Goal: Task Accomplishment & Management: Use online tool/utility

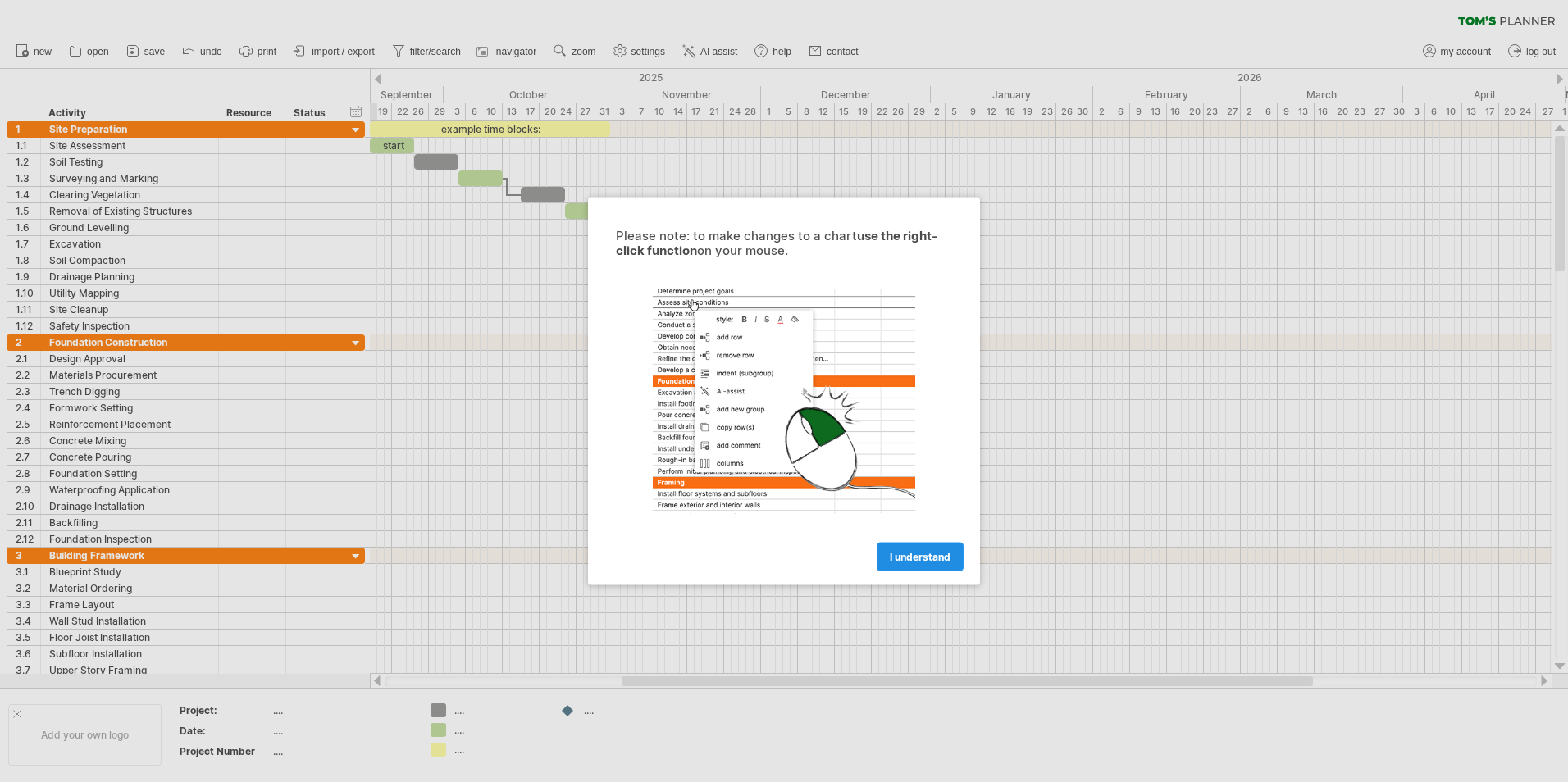
click at [928, 557] on span "I understand" at bounding box center [920, 557] width 61 height 12
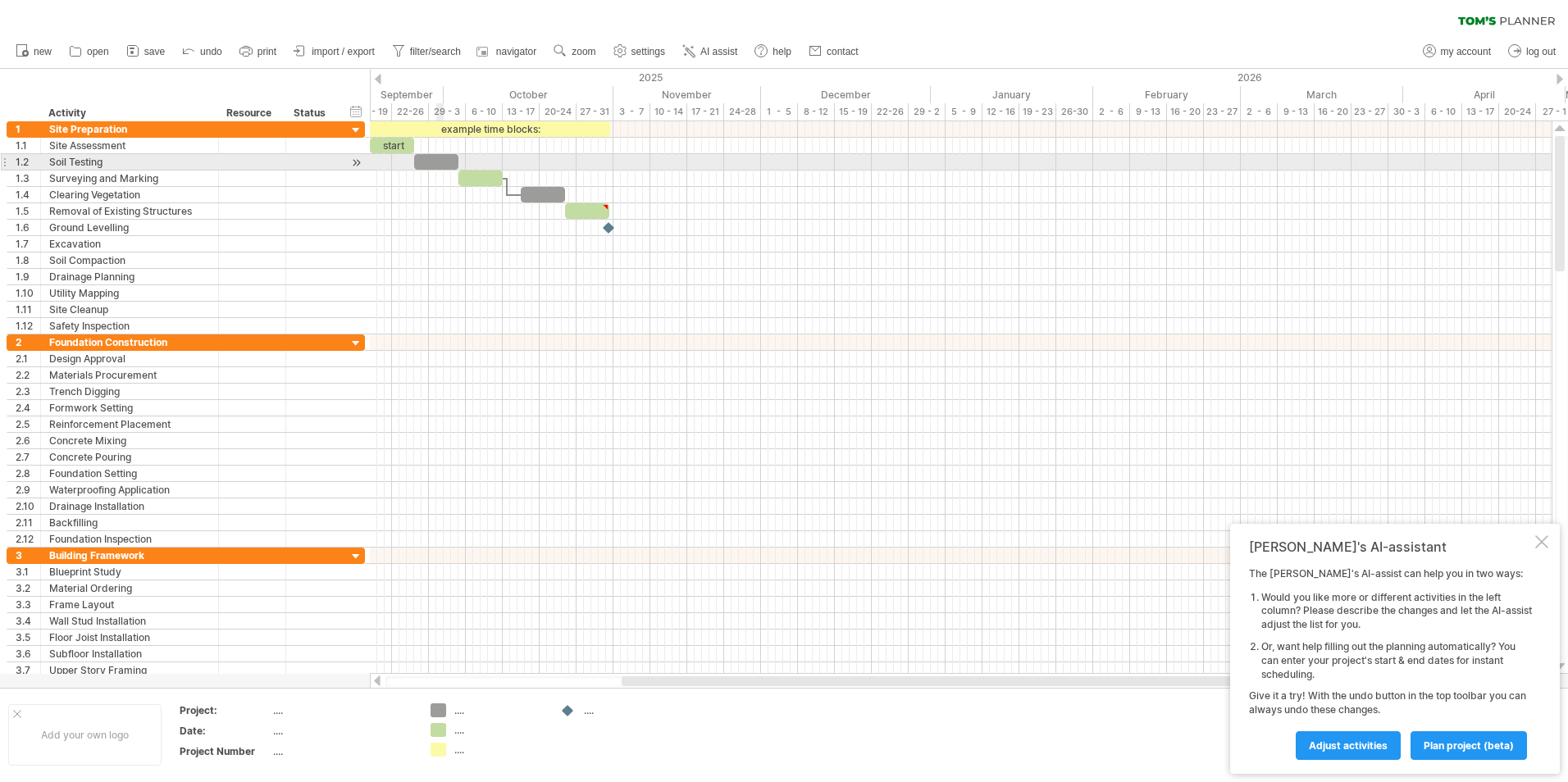
click at [439, 157] on div at bounding box center [435, 161] width 44 height 16
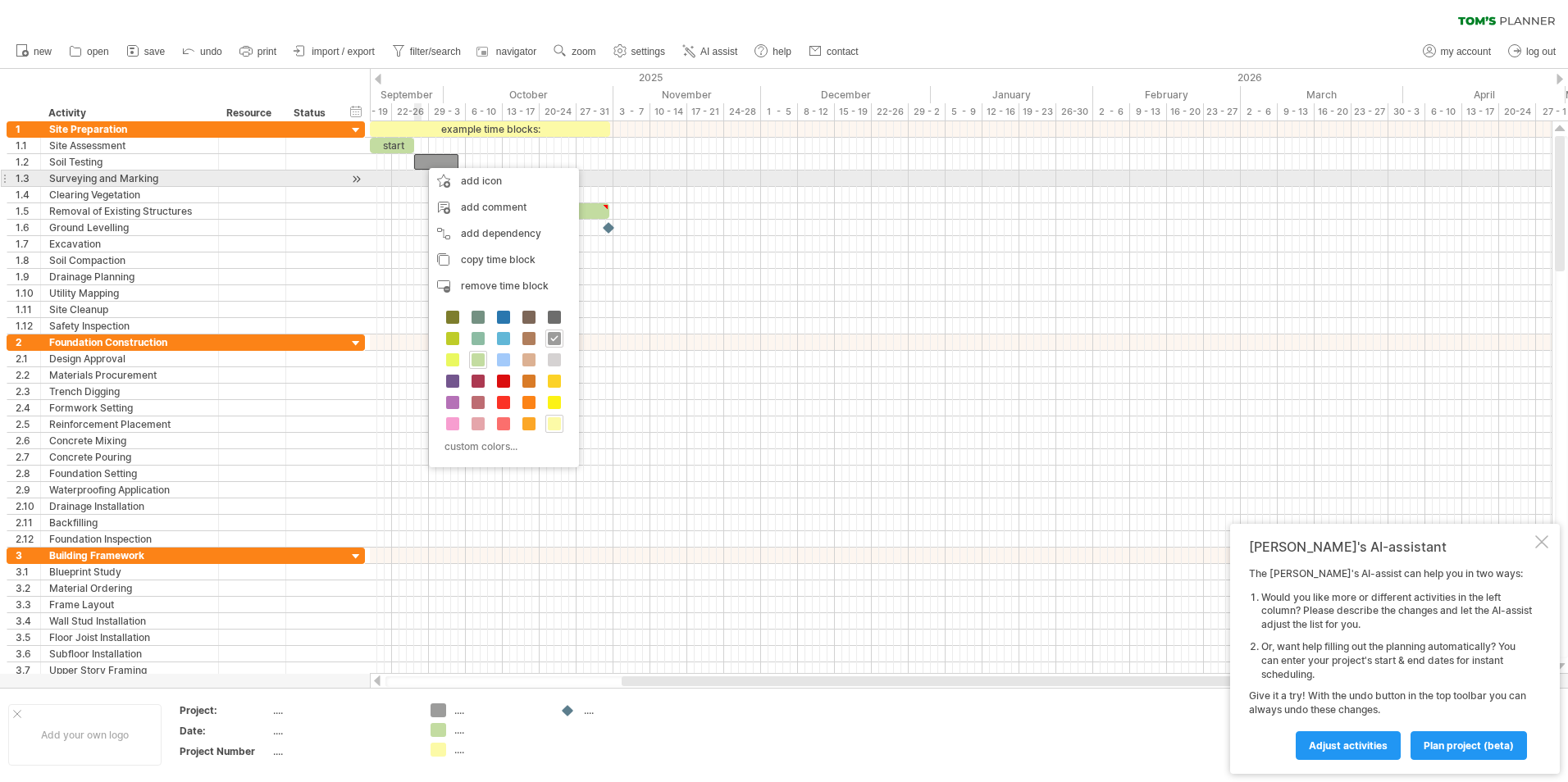
click at [404, 212] on div at bounding box center [960, 211] width 1182 height 17
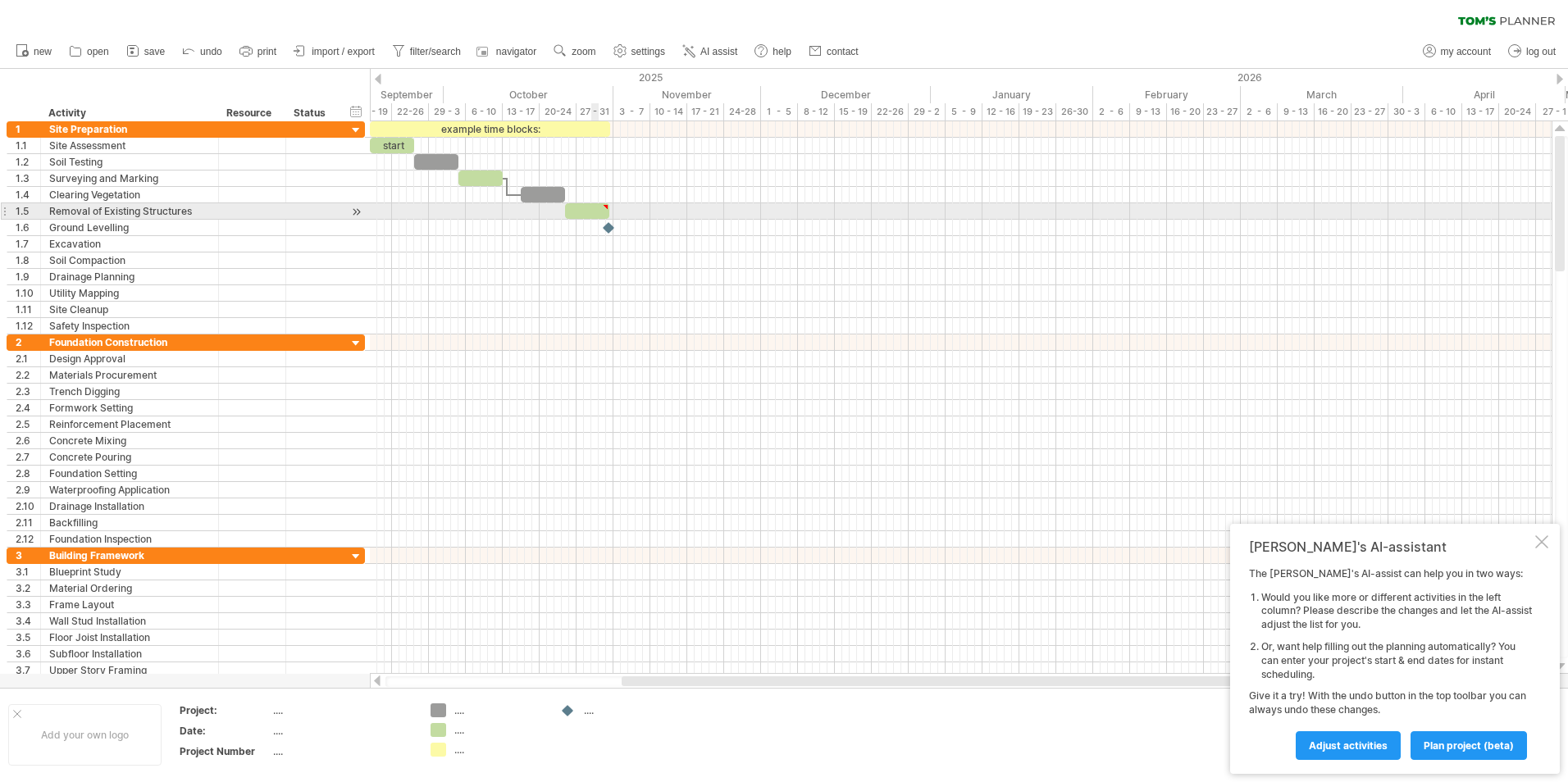
type textarea "**********"
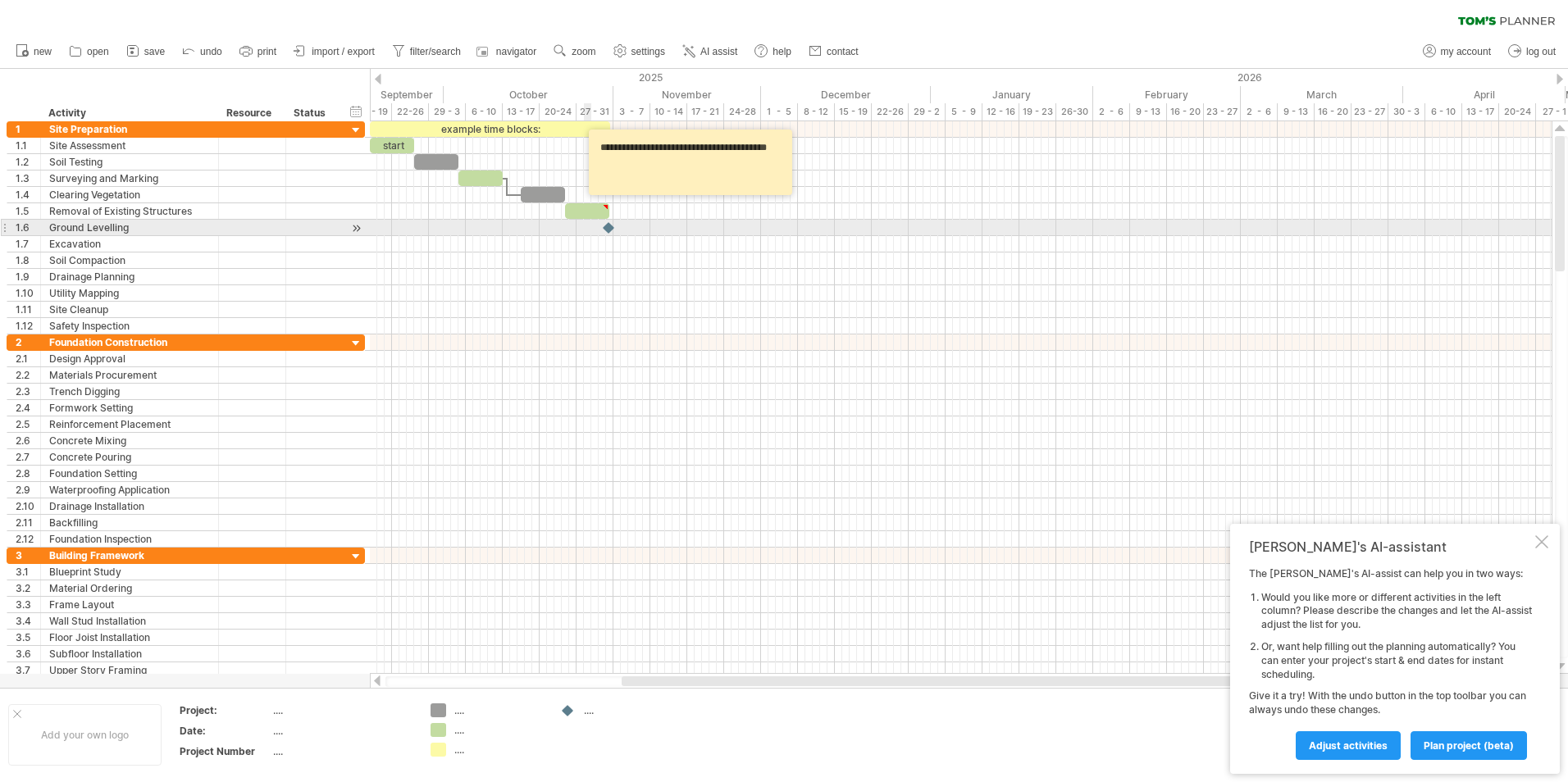
click at [588, 231] on div at bounding box center [960, 228] width 1182 height 17
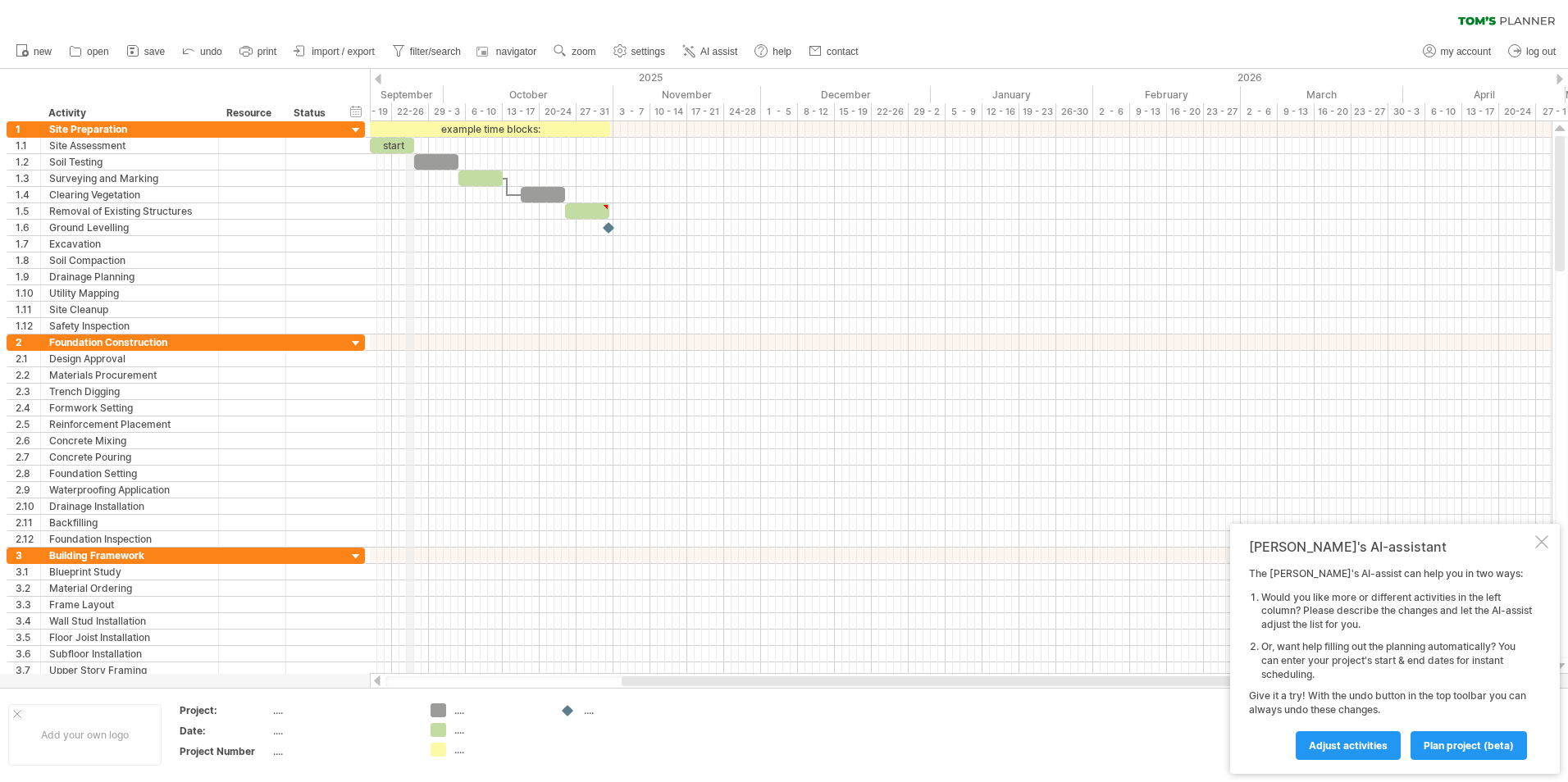
click at [409, 110] on div "22-26" at bounding box center [410, 111] width 37 height 17
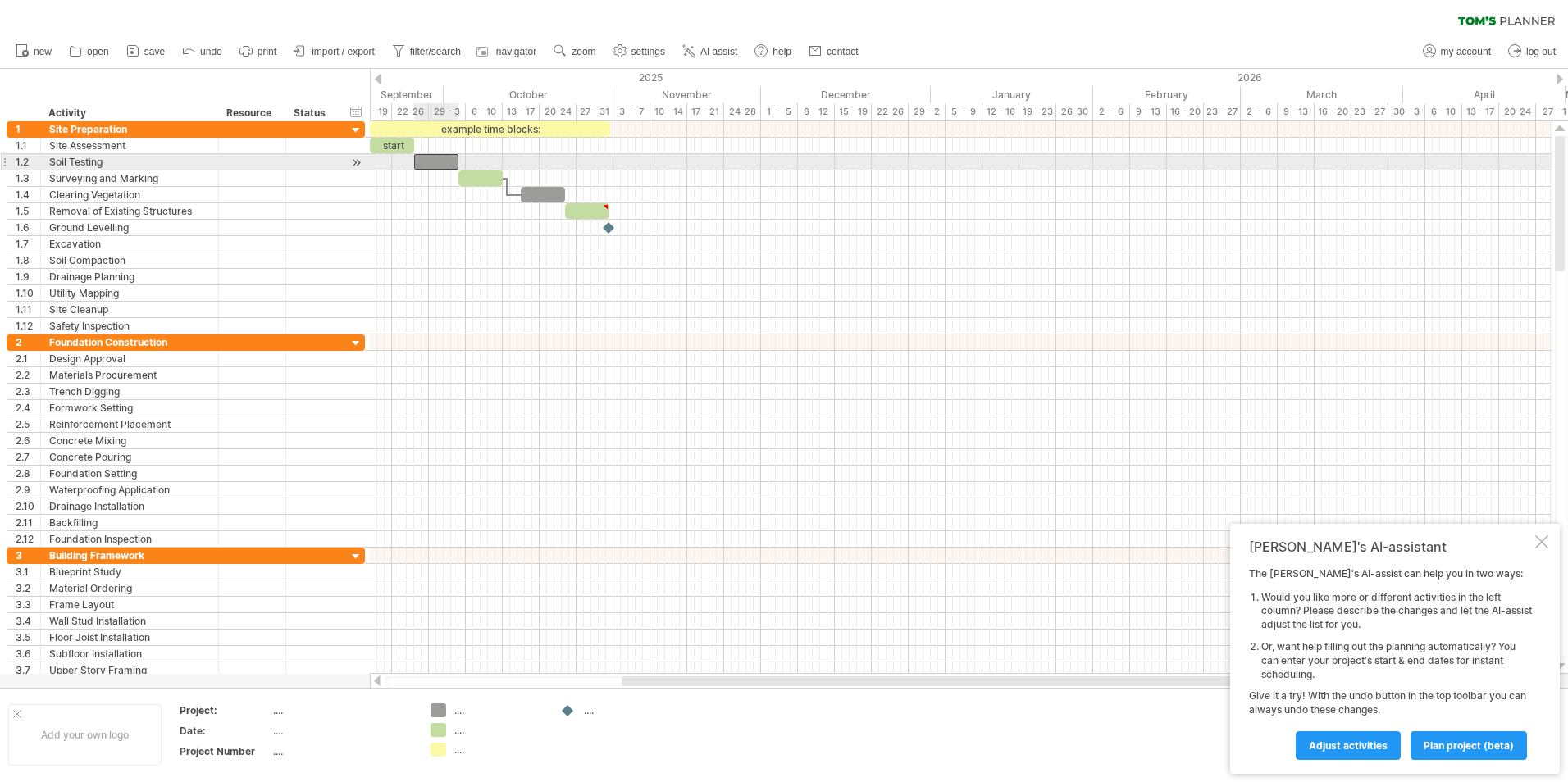
click at [420, 161] on div at bounding box center [435, 161] width 44 height 16
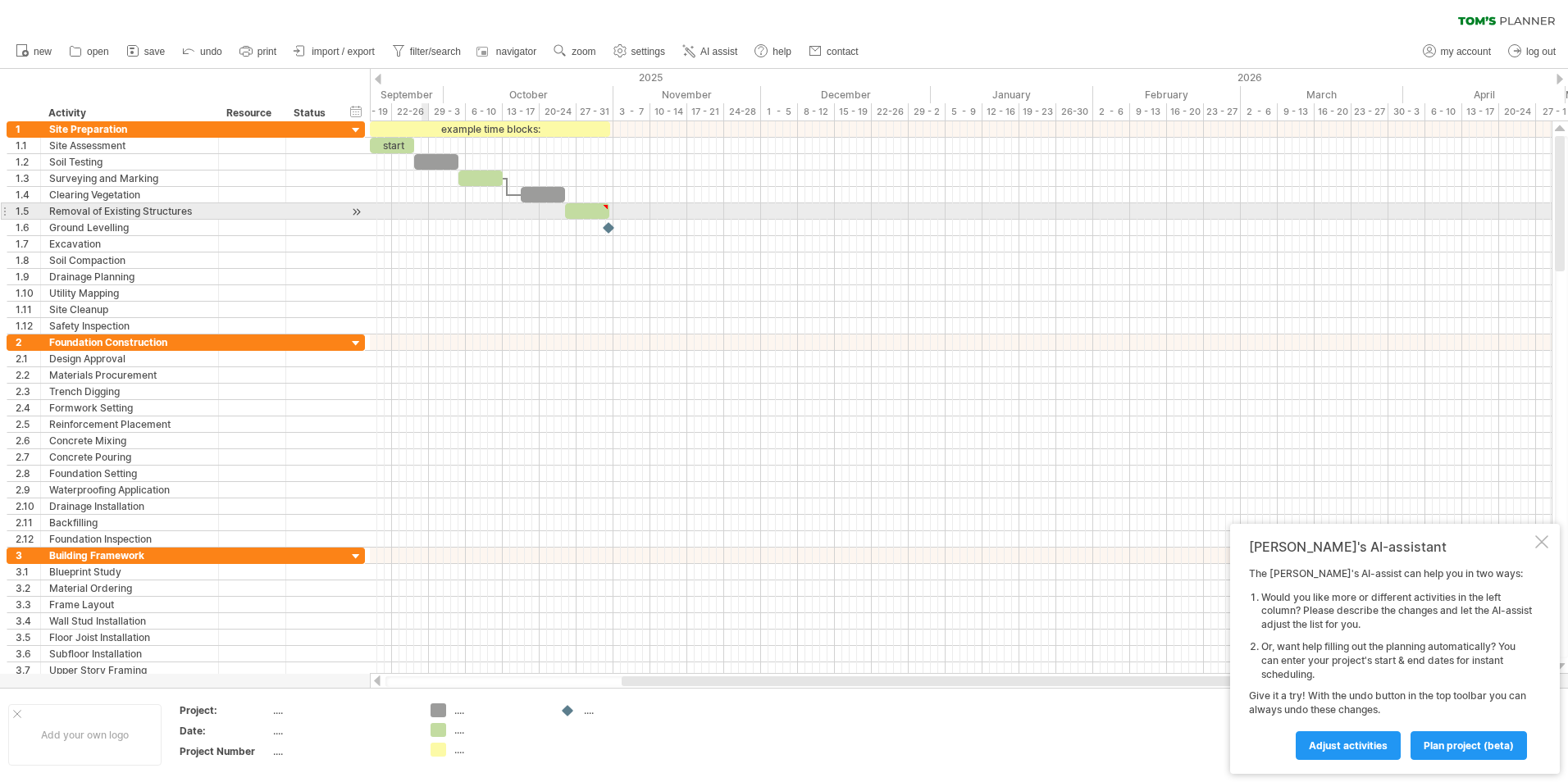
click at [423, 209] on div at bounding box center [960, 211] width 1182 height 17
click at [481, 191] on div at bounding box center [960, 196] width 1182 height 17
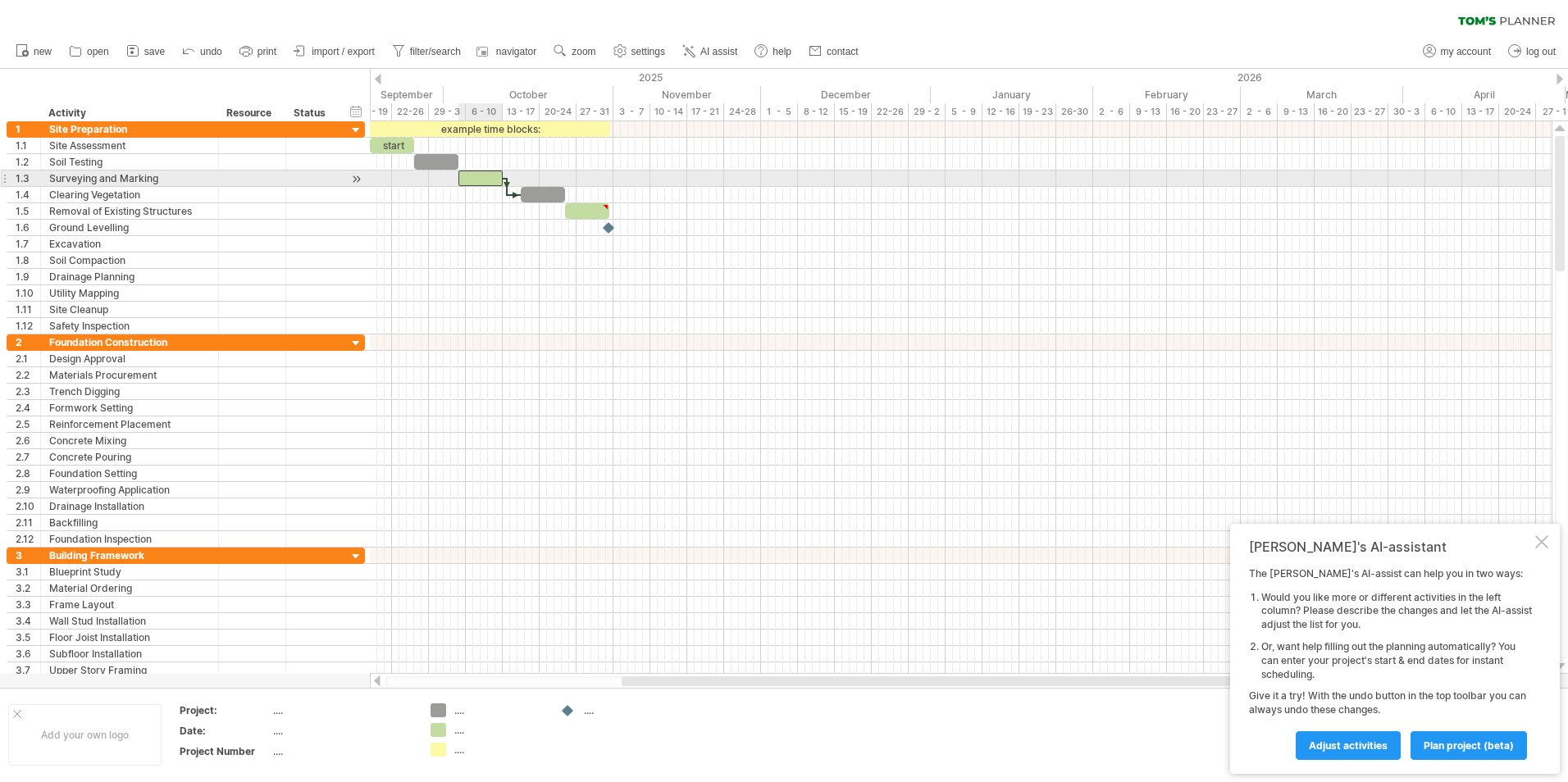
click at [481, 174] on div at bounding box center [480, 178] width 44 height 16
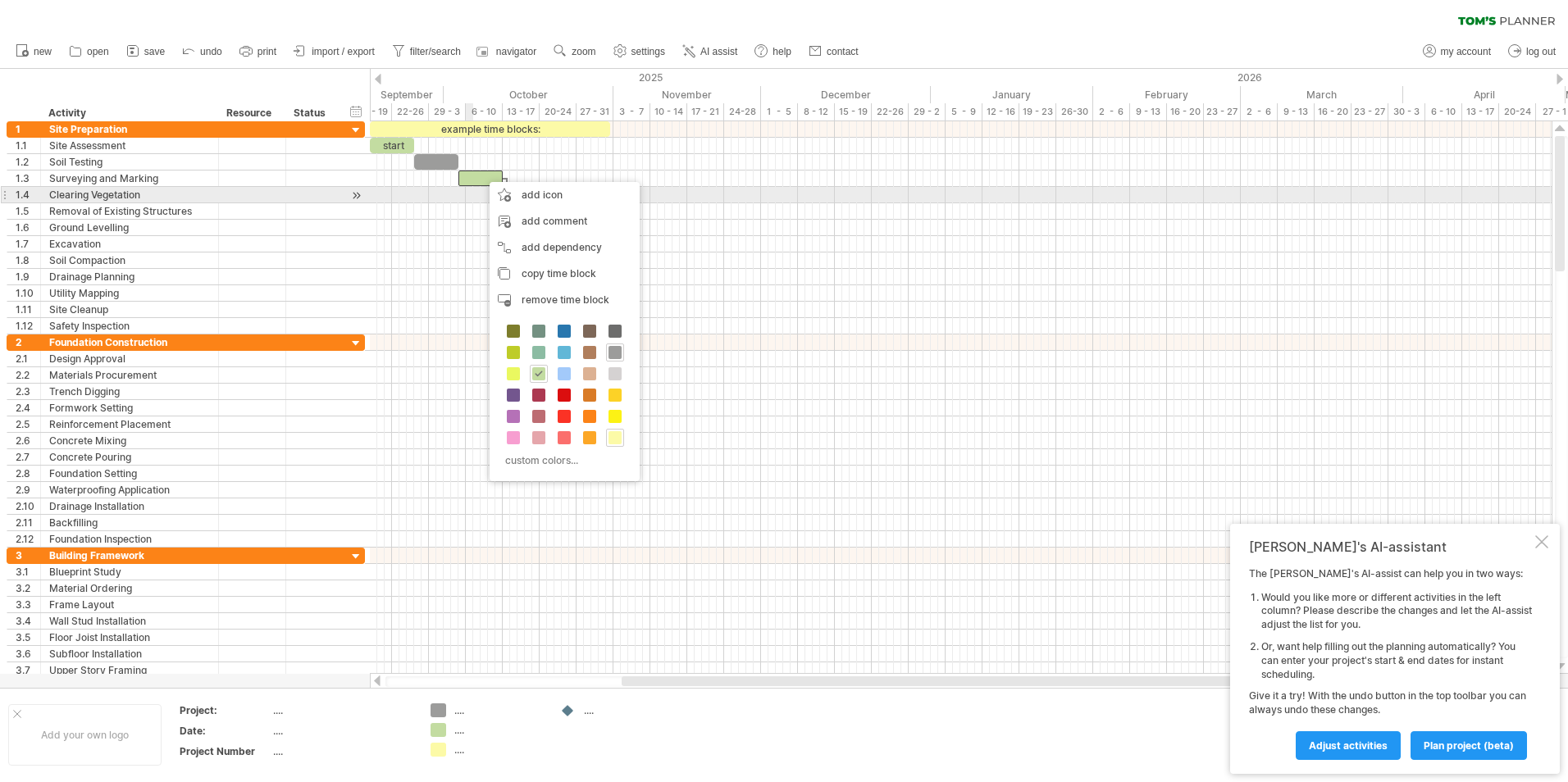
click at [467, 193] on div at bounding box center [960, 196] width 1182 height 17
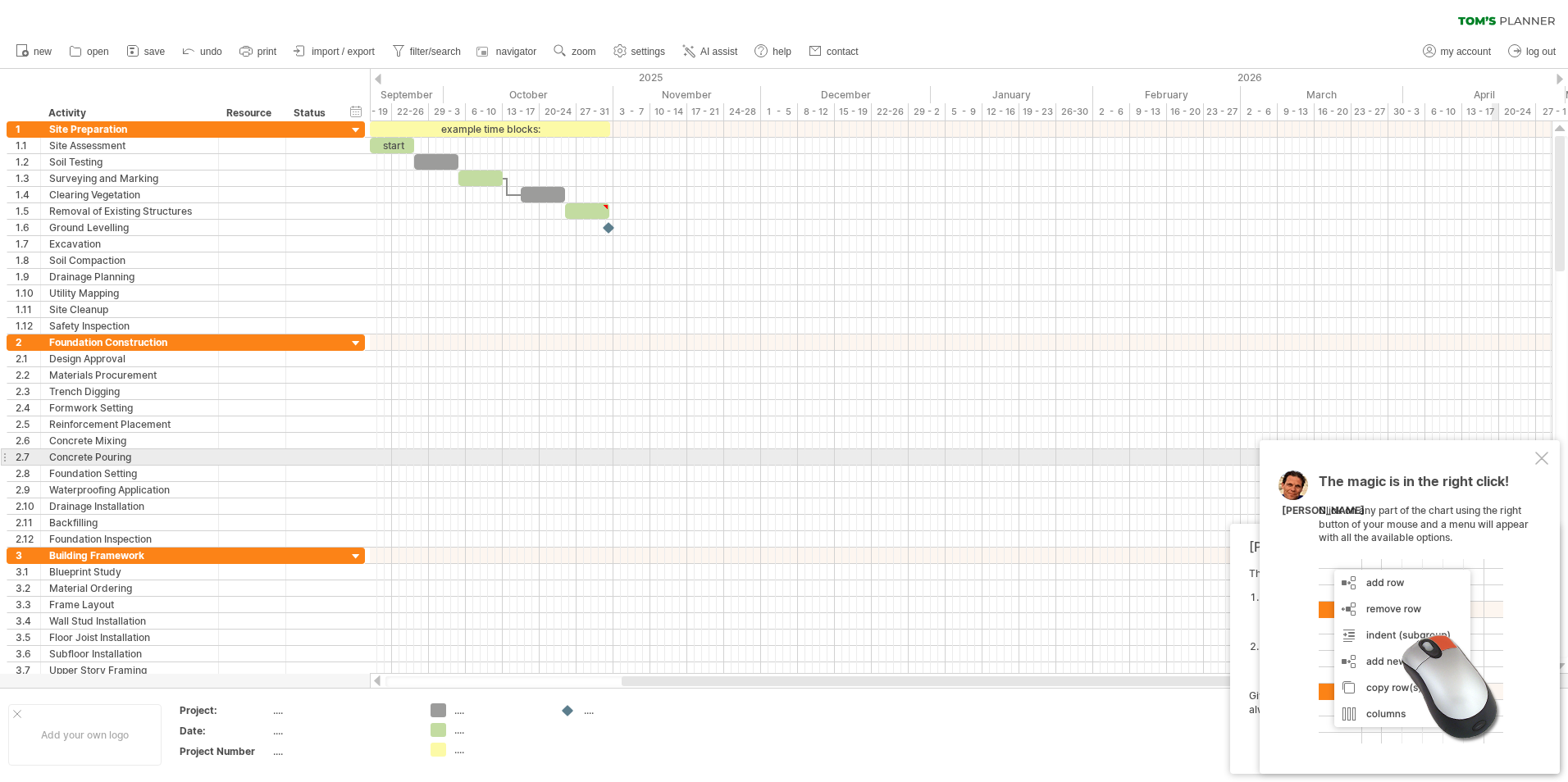
click at [1541, 454] on div at bounding box center [1541, 458] width 13 height 13
